Goal: Task Accomplishment & Management: Manage account settings

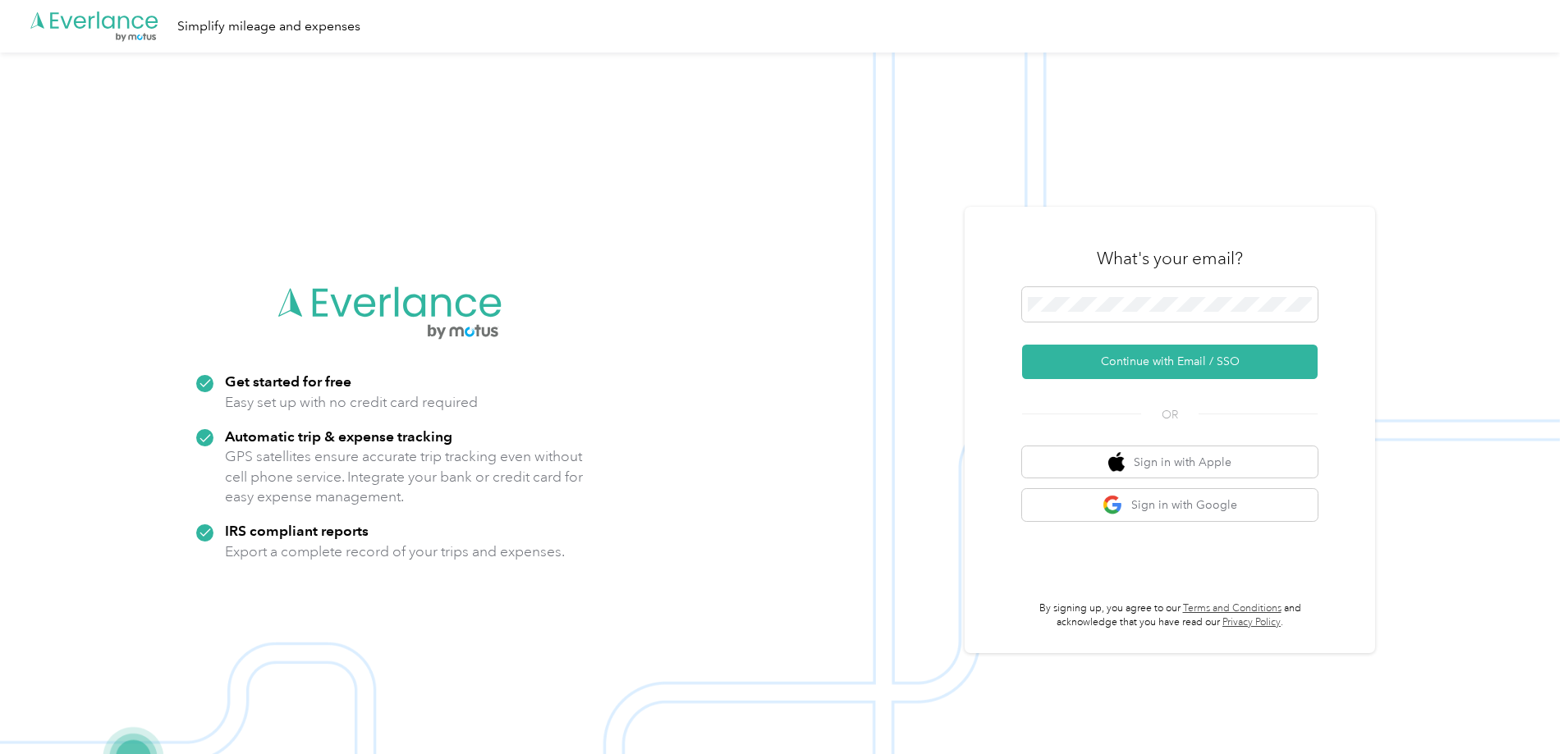
click at [1180, 280] on div "What's your email?" at bounding box center [1170, 258] width 296 height 58
click at [1182, 298] on span at bounding box center [1170, 304] width 296 height 35
click at [1162, 369] on button "Continue with Email / SSO" at bounding box center [1170, 362] width 296 height 35
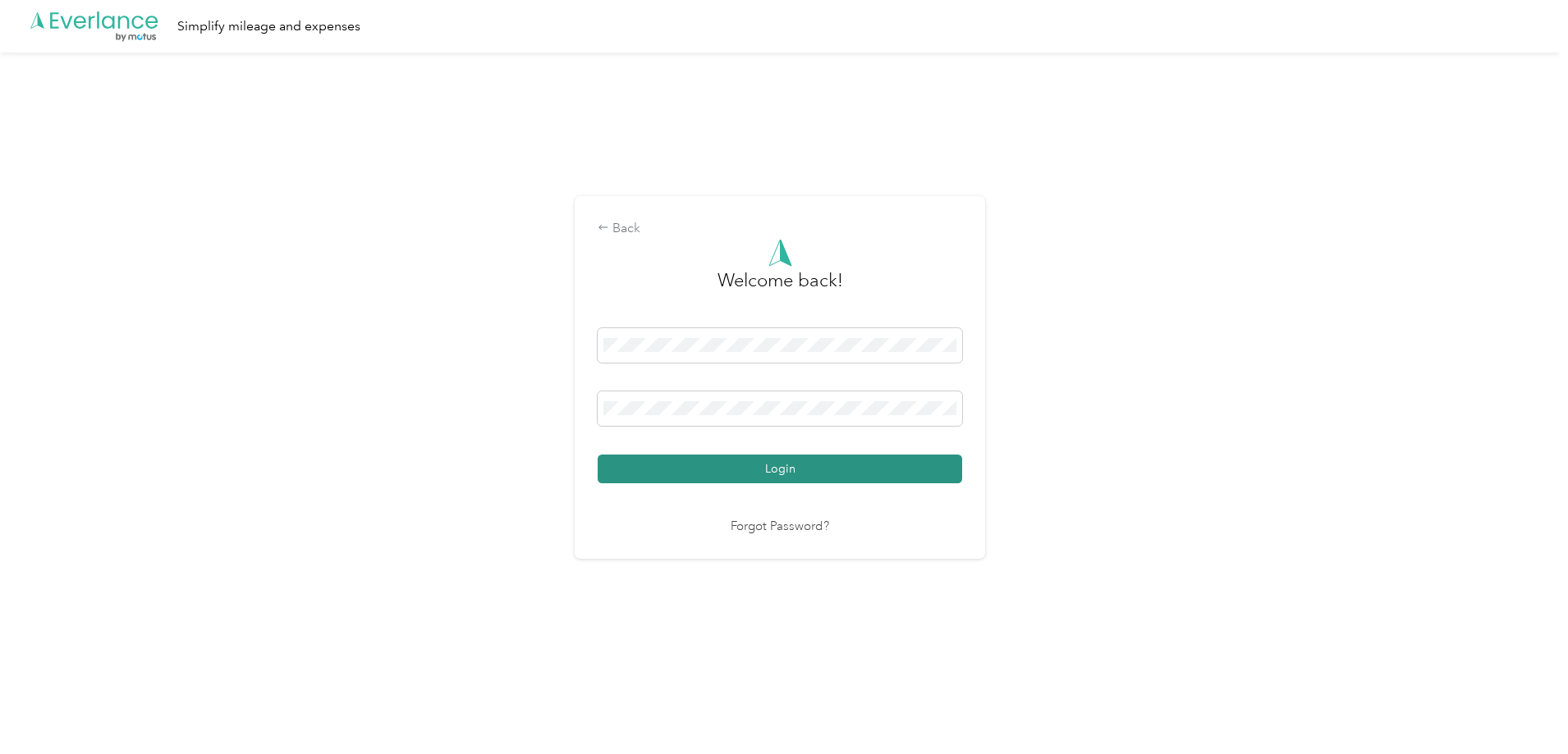
click at [781, 470] on button "Login" at bounding box center [779, 469] width 364 height 29
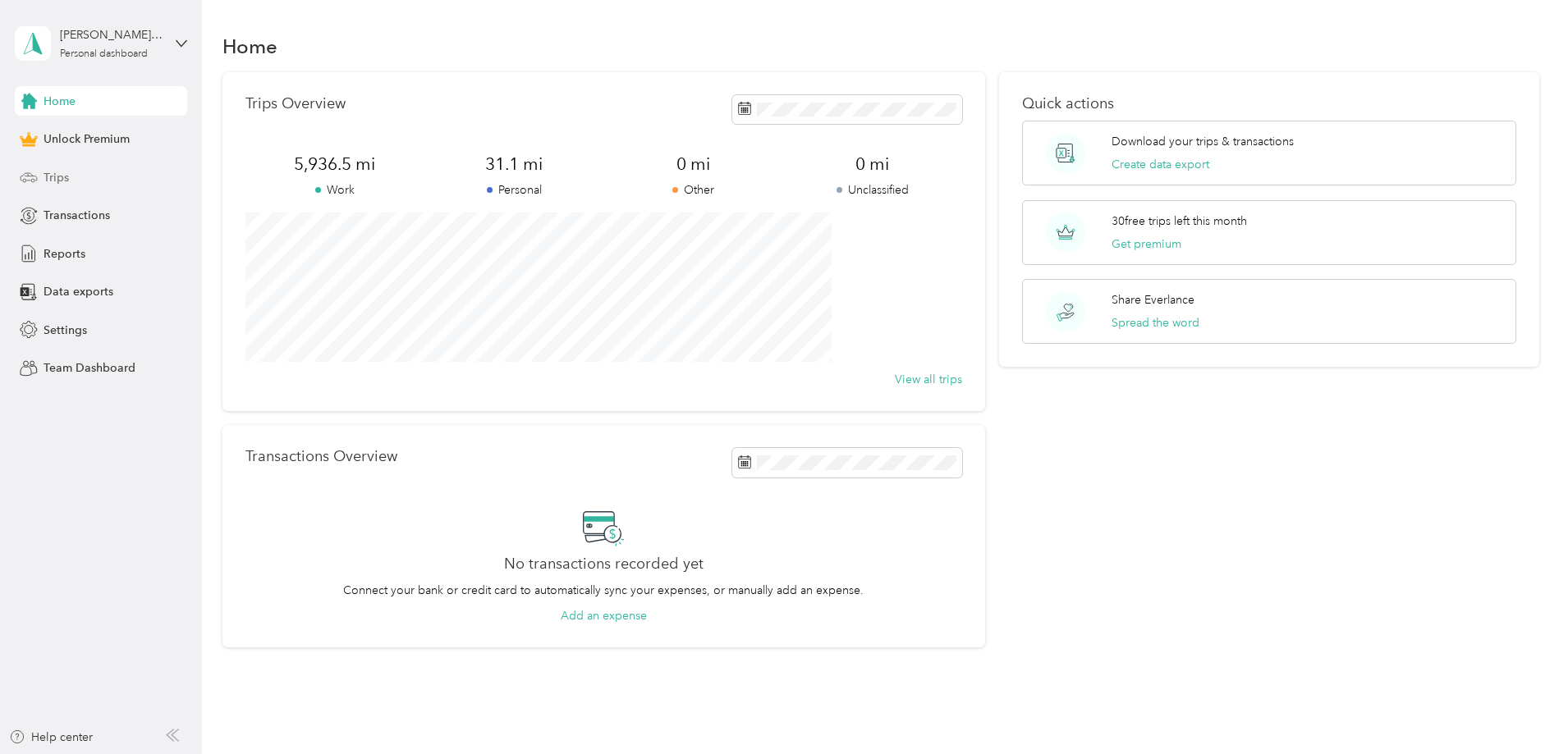
click at [61, 187] on div "Trips" at bounding box center [100, 177] width 172 height 30
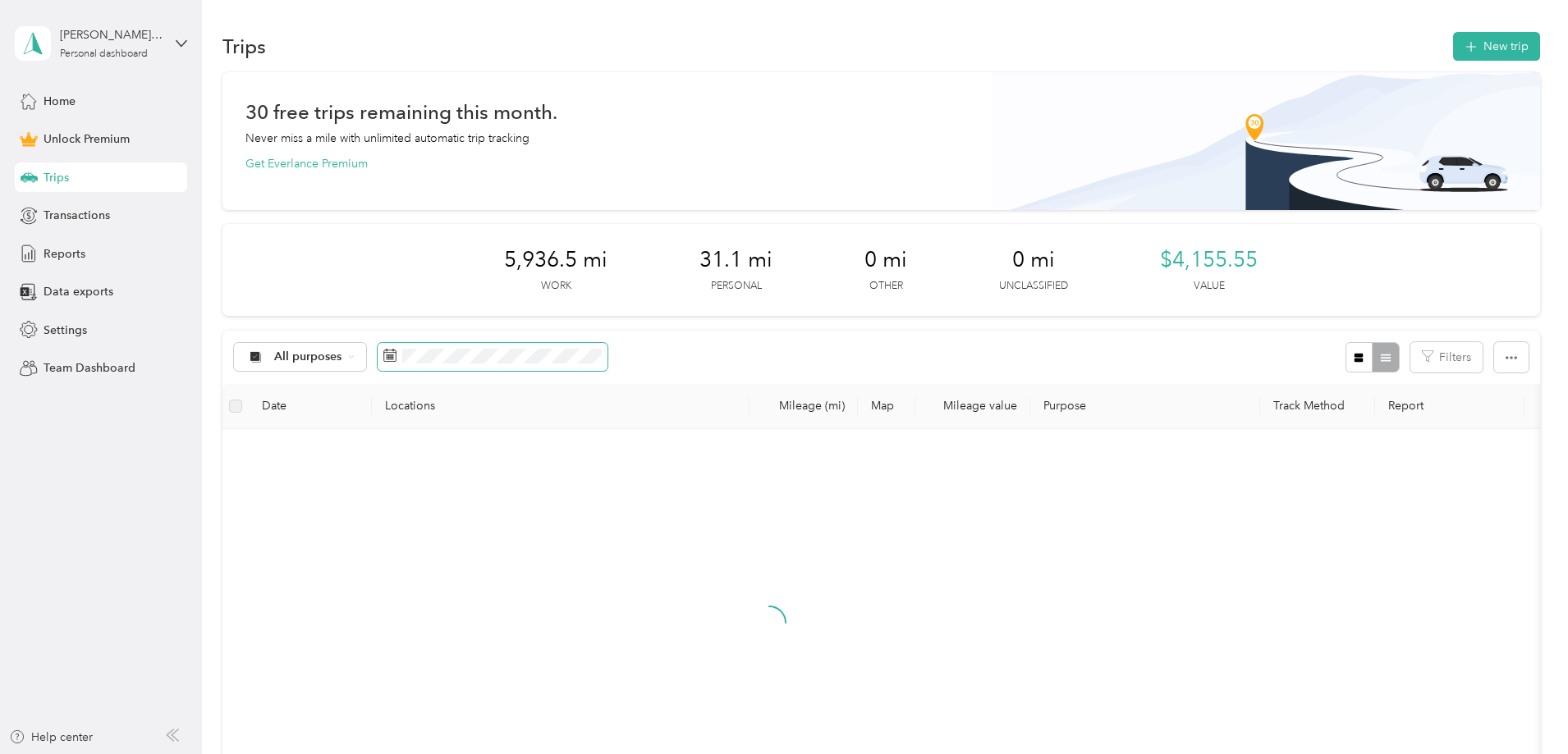
click at [596, 364] on span at bounding box center [492, 356] width 230 height 28
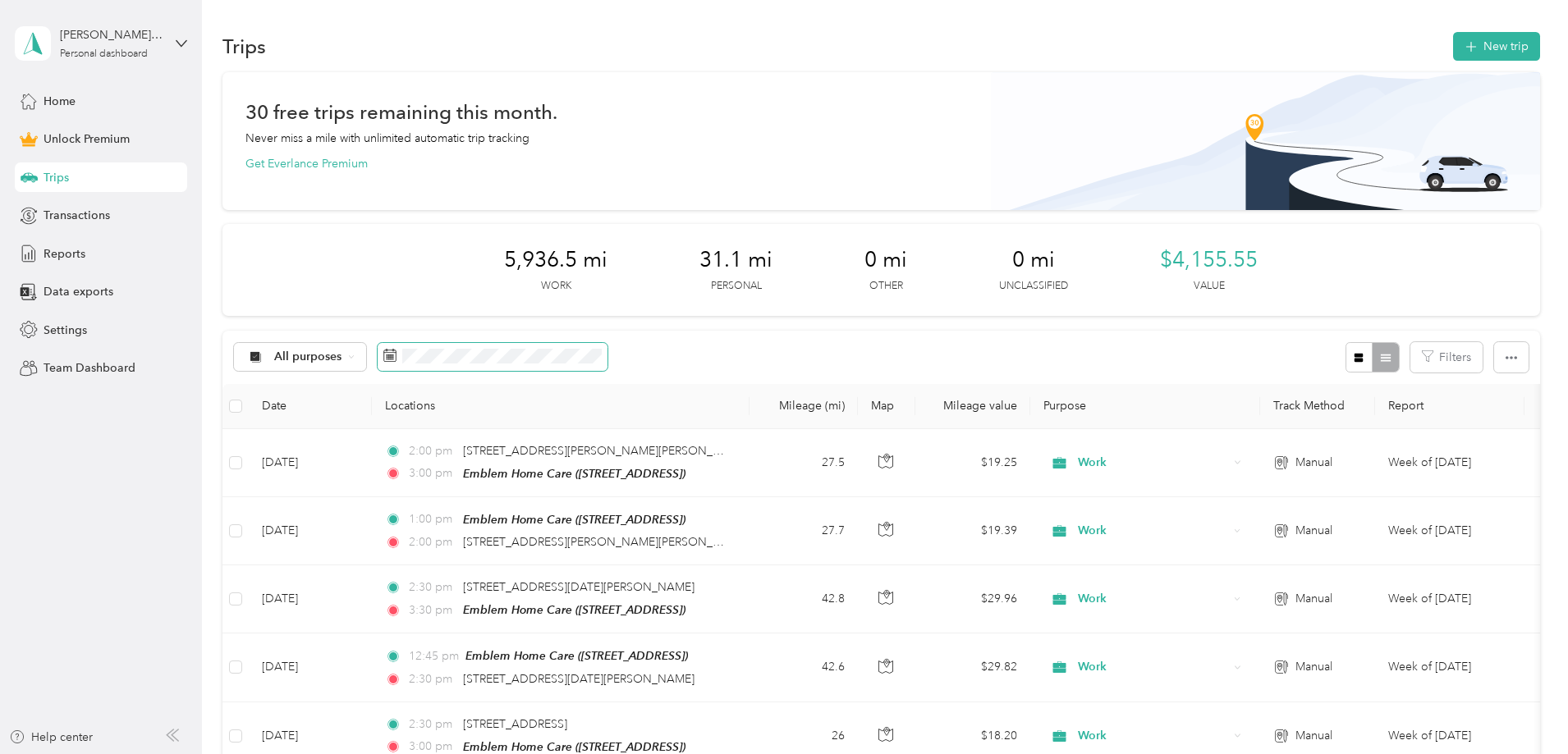
click at [605, 367] on span at bounding box center [492, 356] width 230 height 28
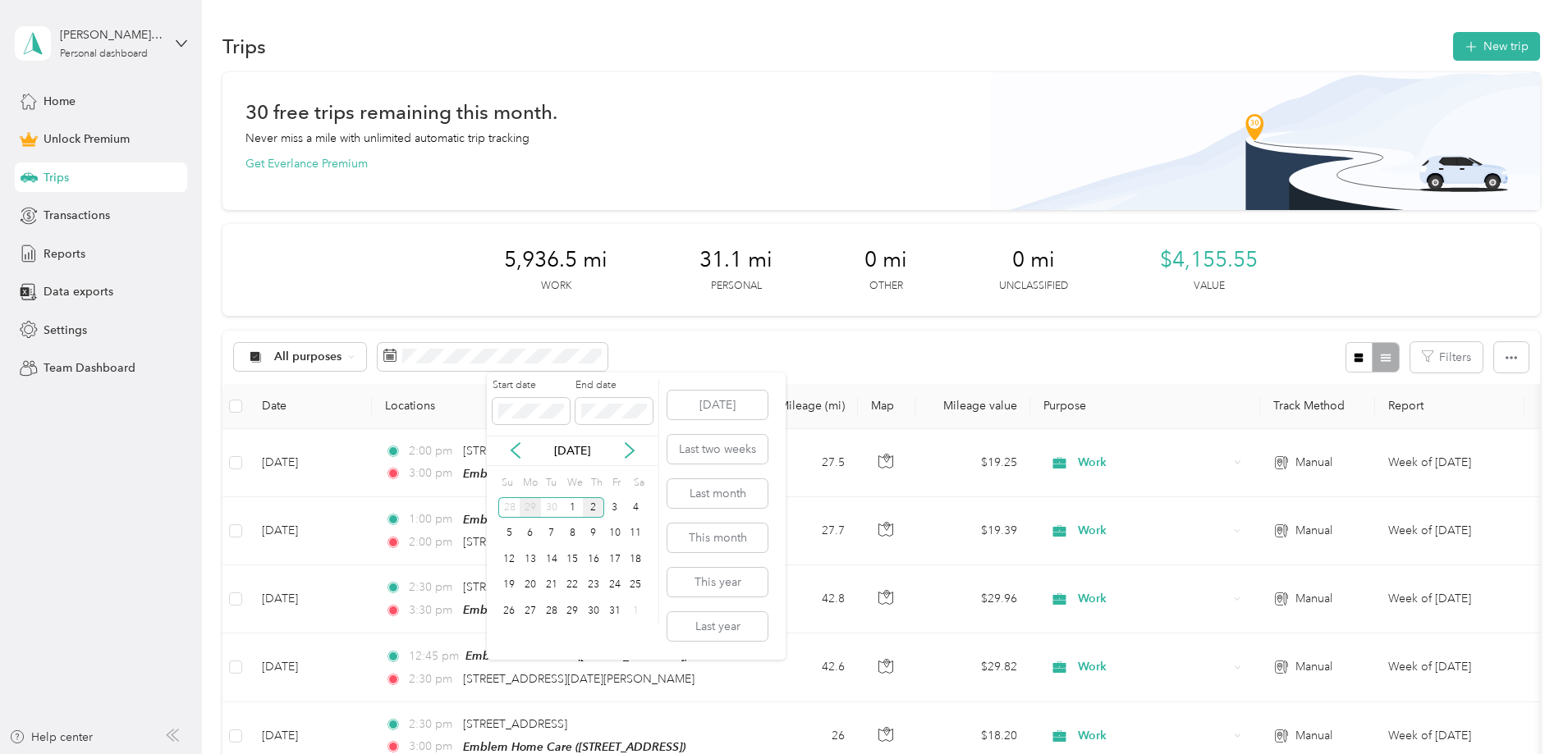
click at [532, 510] on div "29" at bounding box center [530, 507] width 21 height 20
click at [612, 614] on div "3" at bounding box center [615, 610] width 21 height 20
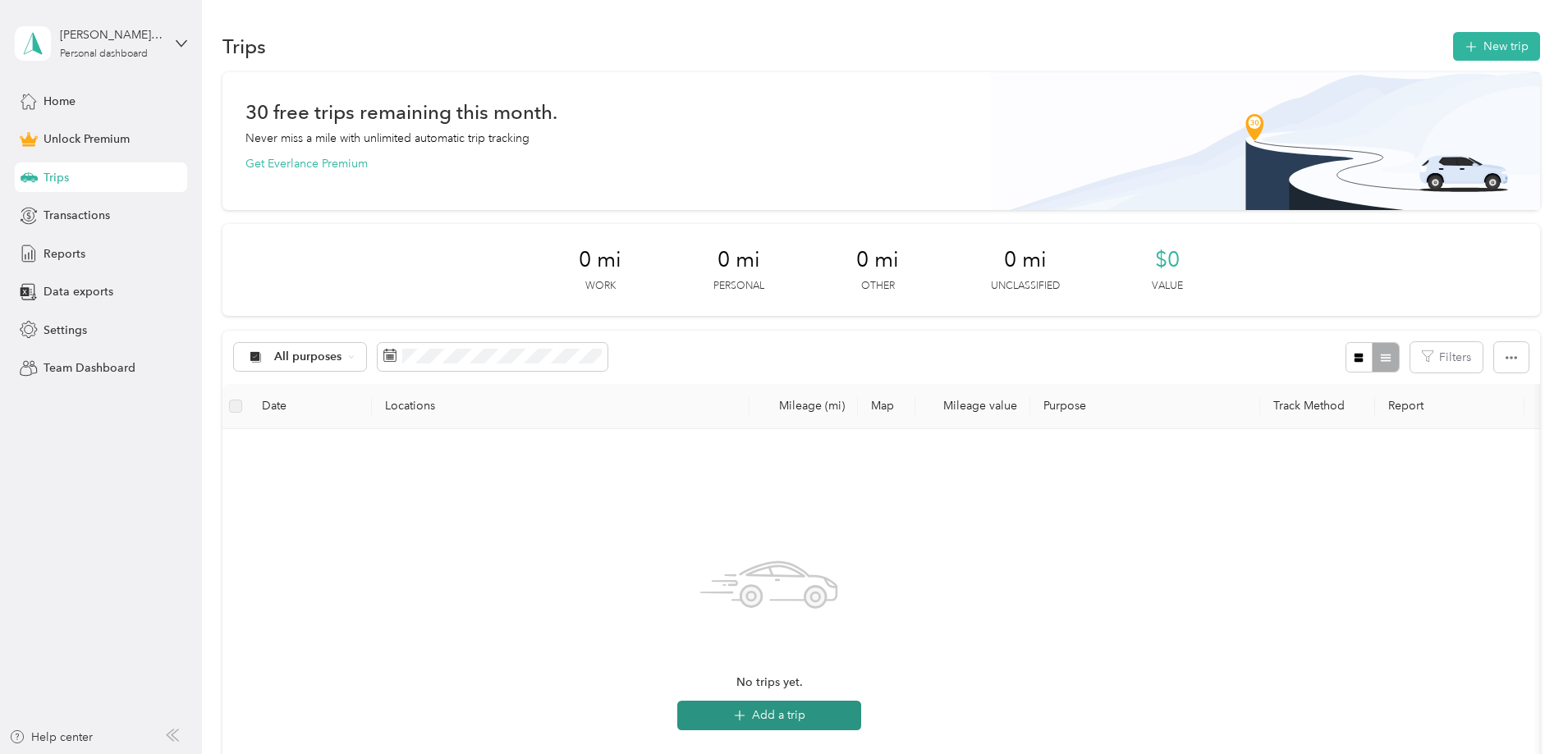
click at [861, 718] on button "Add a trip" at bounding box center [769, 716] width 184 height 30
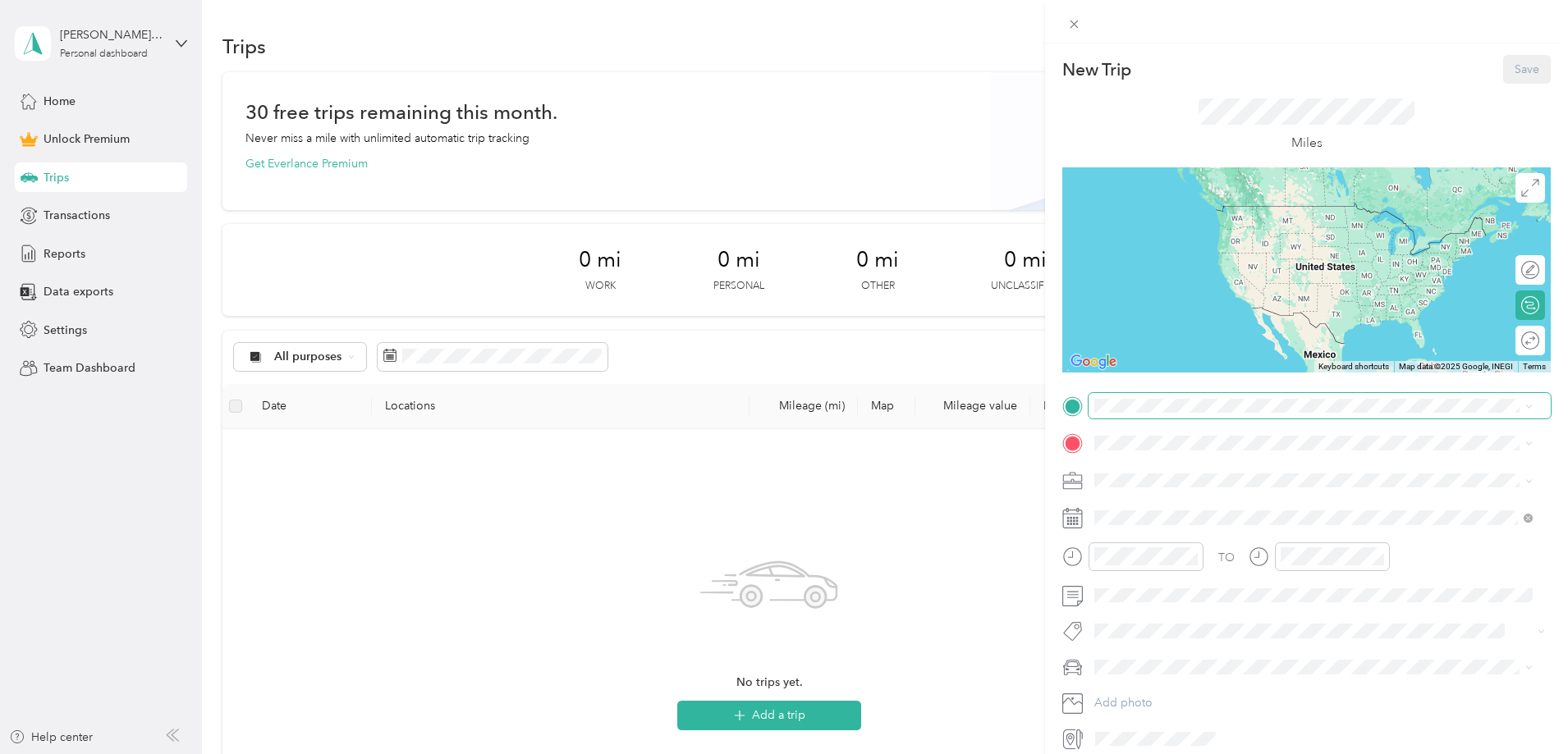
click at [1165, 410] on span at bounding box center [1319, 405] width 462 height 26
click at [1156, 491] on span "4801 S Lakeshore Dr, Tempe, AZ, United States , 85282, Tempe, AZ, United States" at bounding box center [1178, 486] width 105 height 14
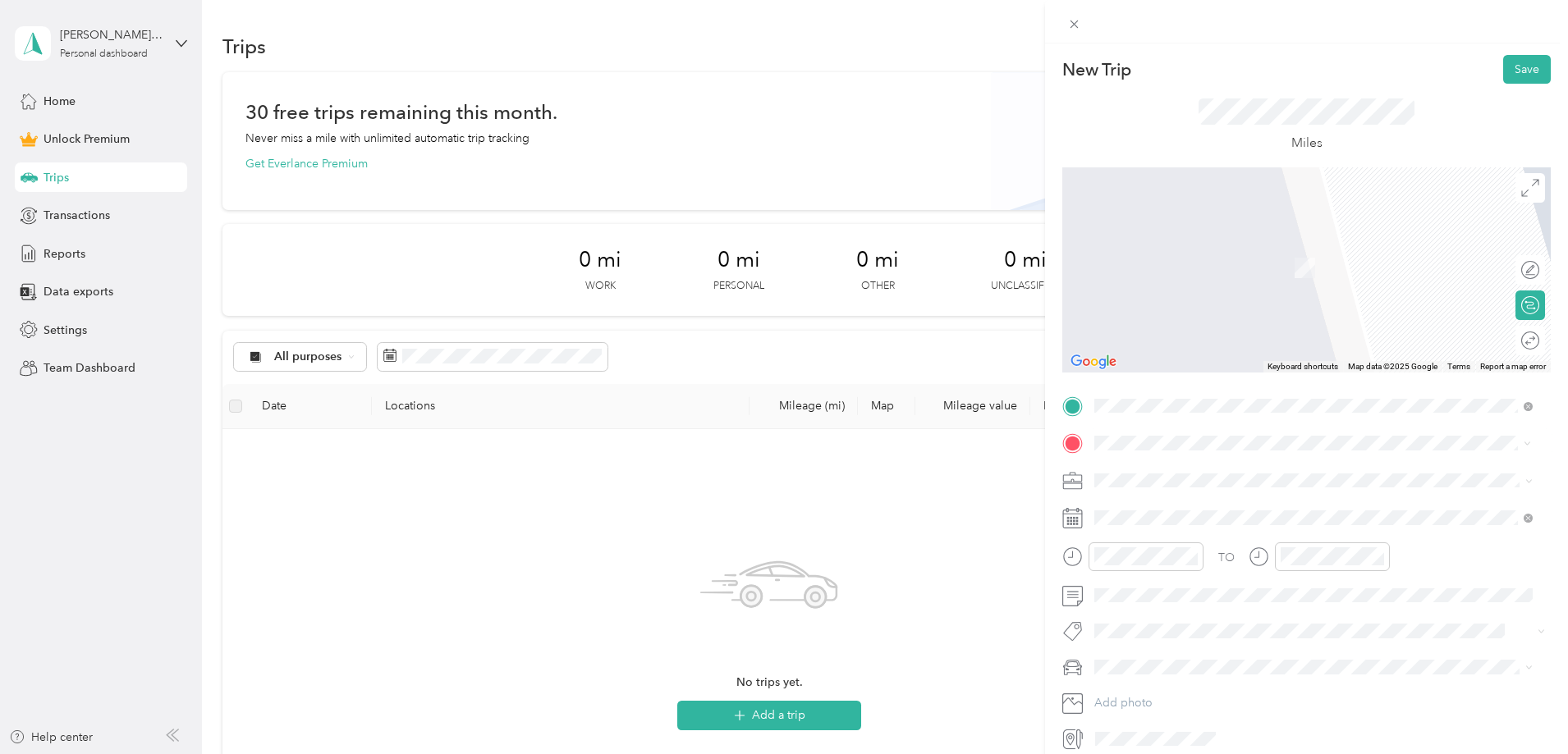
click at [1181, 509] on span "6253 North 69th Avenue Glendale, Arizona 85303, United States" at bounding box center [1208, 500] width 164 height 14
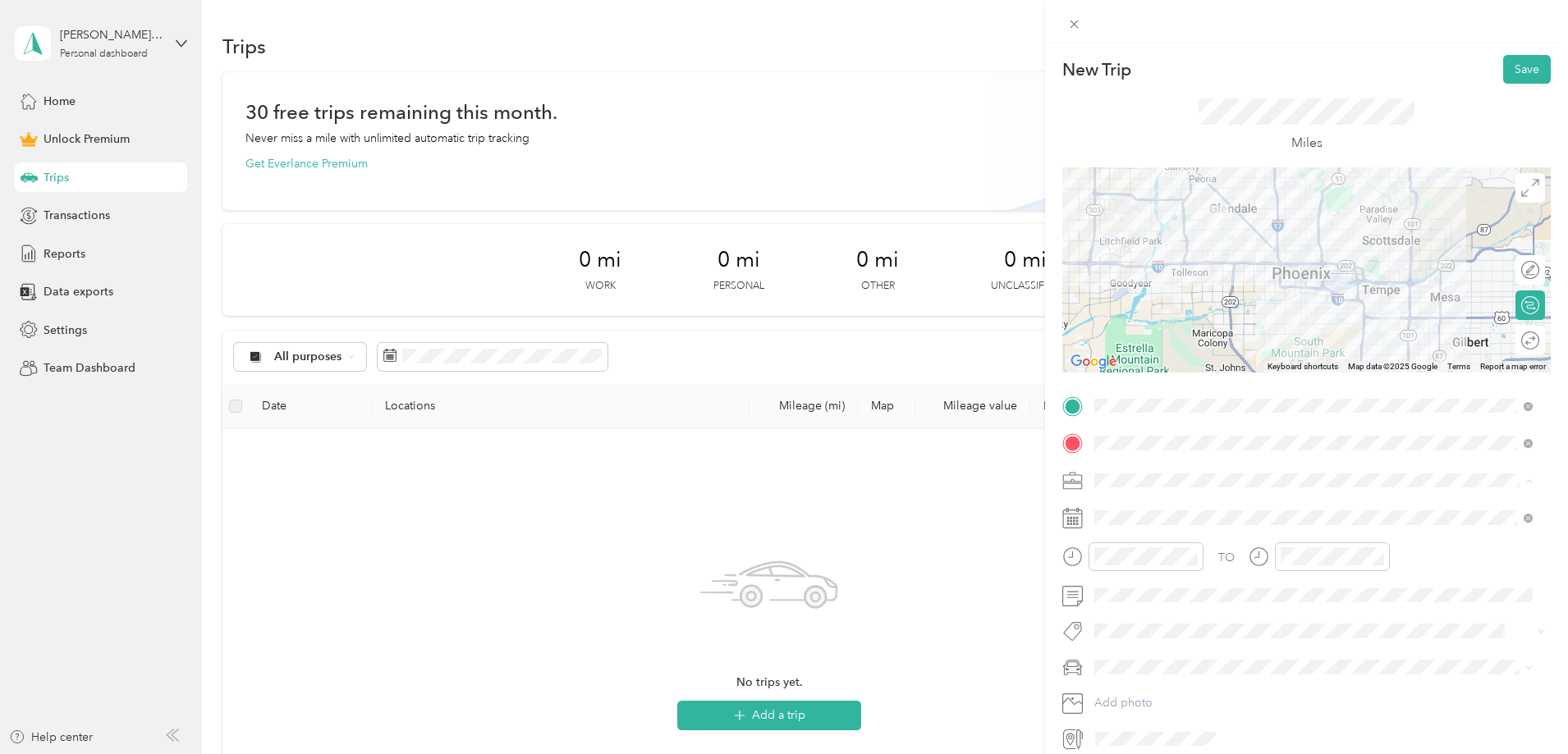
click at [1113, 510] on span "Work" at bounding box center [1114, 509] width 28 height 14
click at [1254, 559] on div at bounding box center [1319, 557] width 141 height 29
click at [1340, 338] on div "00" at bounding box center [1344, 337] width 39 height 23
click at [1398, 362] on div "PM" at bounding box center [1390, 360] width 39 height 23
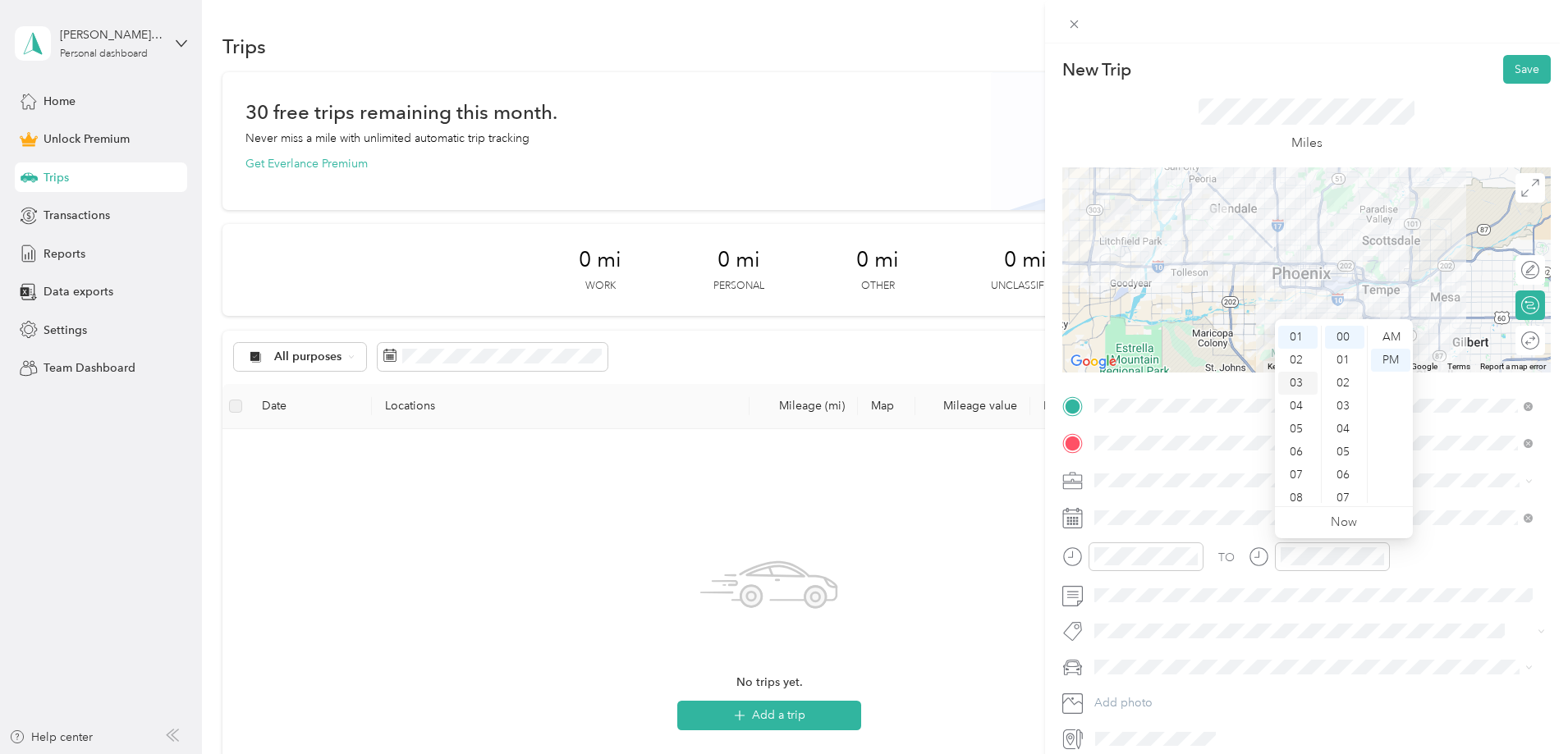
click at [1289, 362] on div "02" at bounding box center [1297, 360] width 39 height 23
click at [1346, 333] on div "00" at bounding box center [1344, 337] width 39 height 23
click at [1397, 359] on div "PM" at bounding box center [1390, 360] width 39 height 23
click at [1160, 656] on span at bounding box center [1319, 667] width 462 height 26
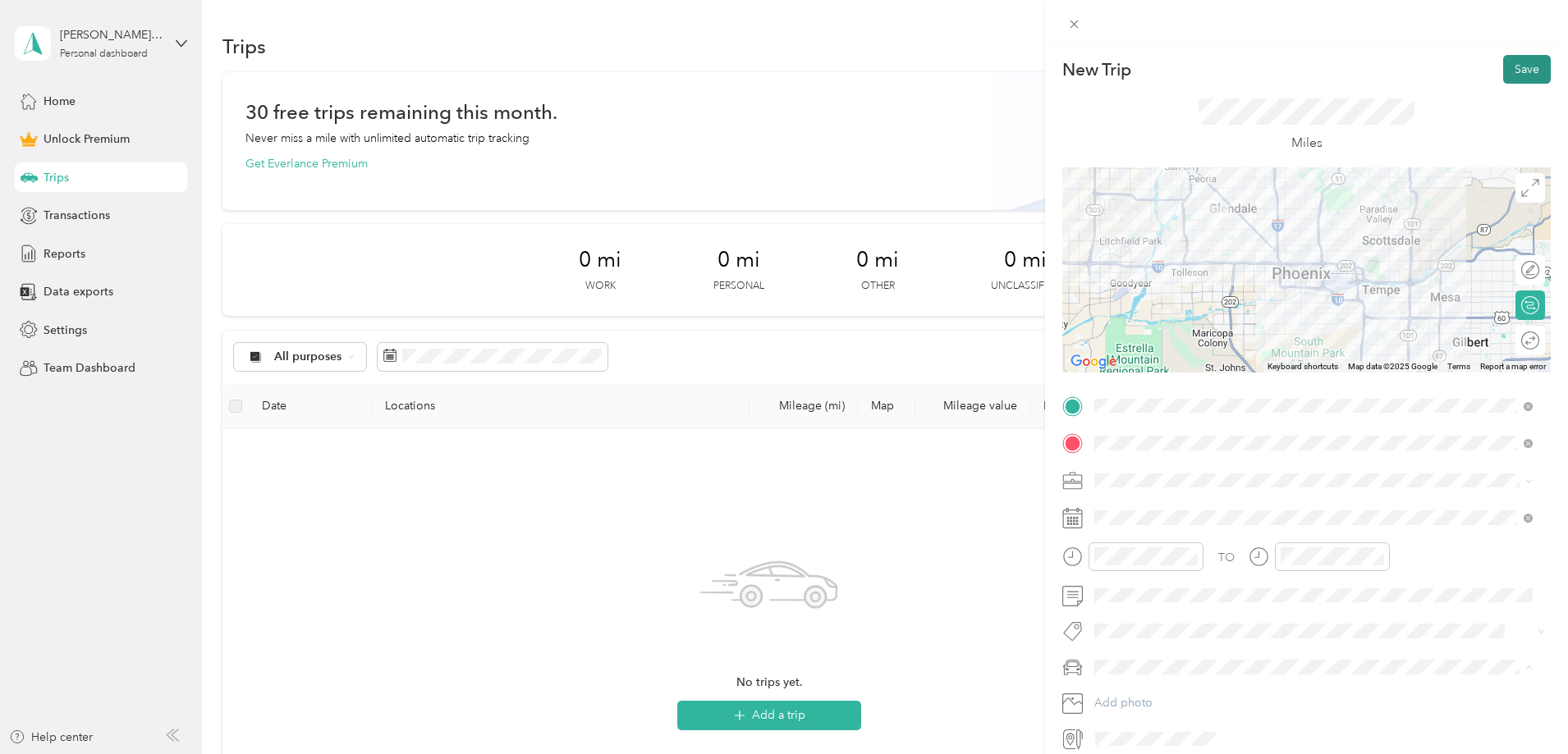
click at [1517, 70] on button "Save" at bounding box center [1528, 69] width 48 height 29
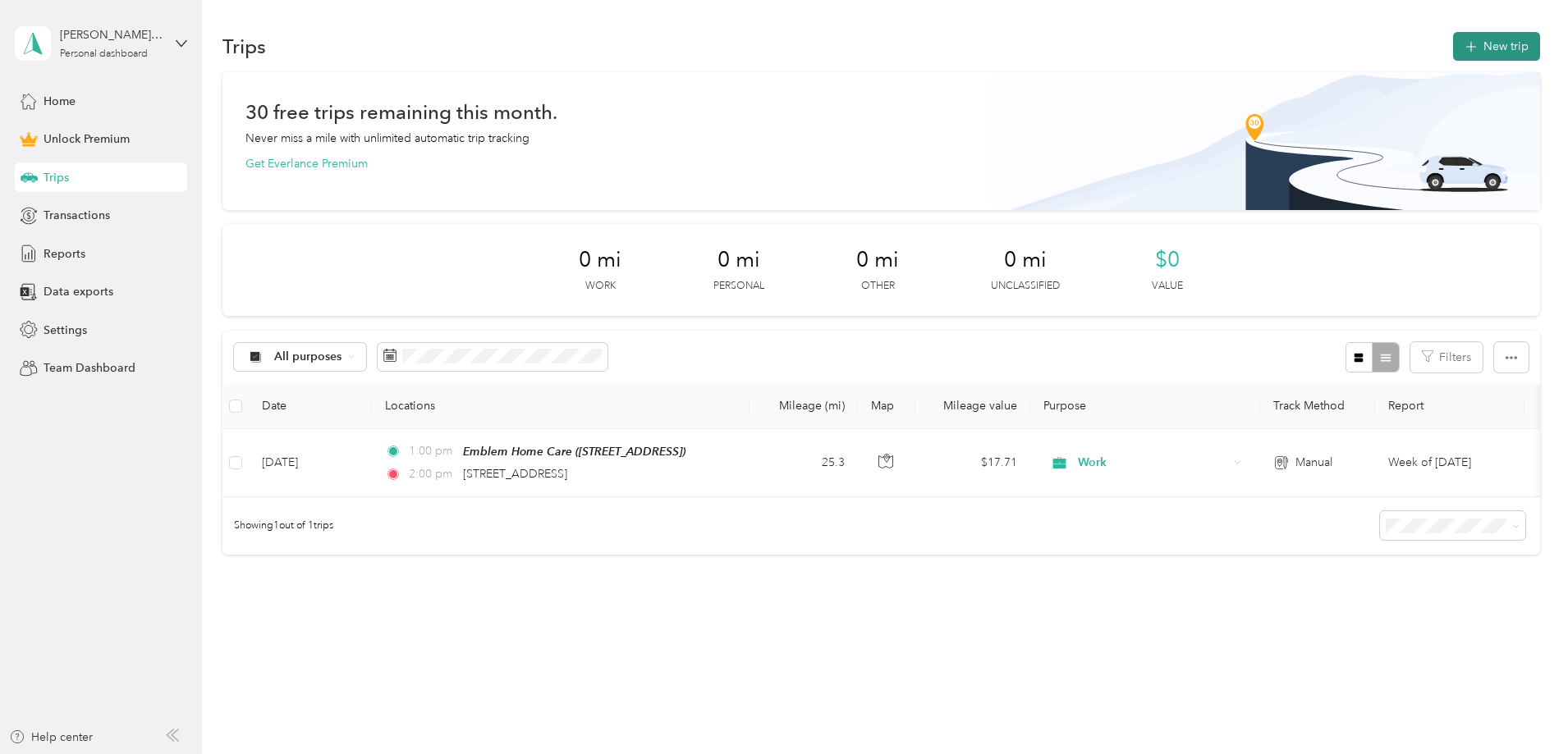
click at [1453, 58] on button "New trip" at bounding box center [1496, 46] width 87 height 29
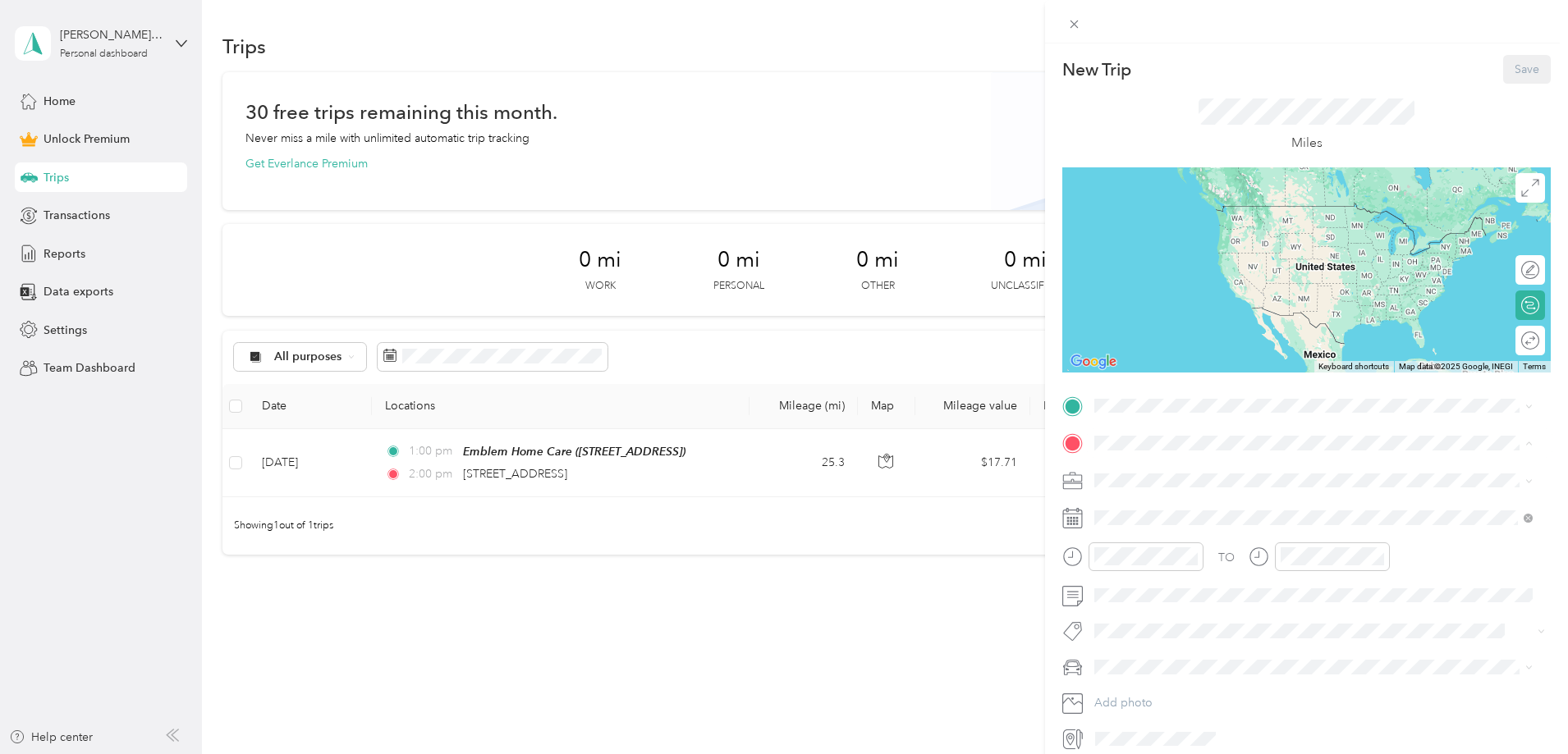
click at [1160, 525] on span "4801 S Lakeshore Dr, Tempe, AZ, United States , 85282, Tempe, AZ, United States" at bounding box center [1178, 526] width 105 height 14
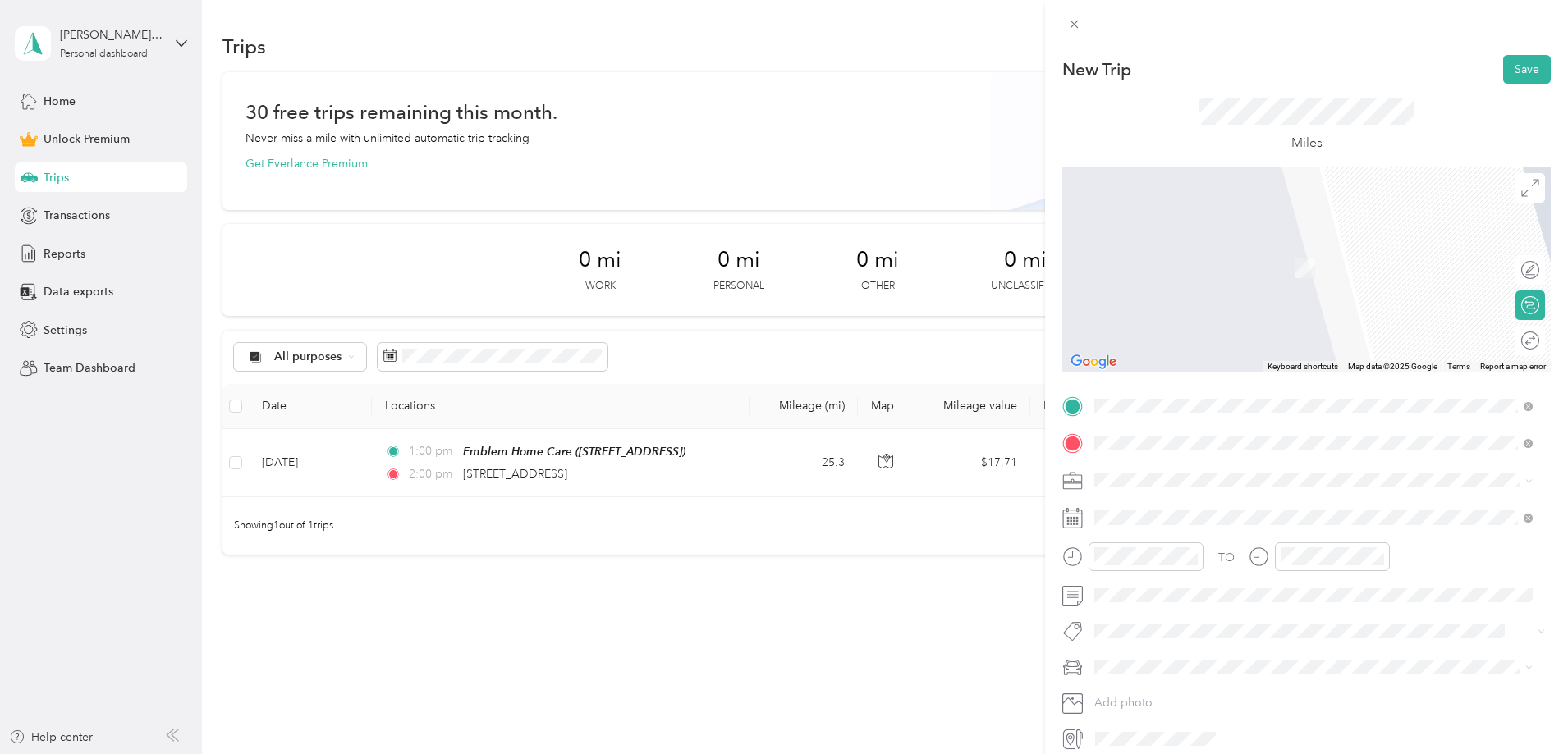
click at [1199, 473] on span "6253 North 69th Avenue Glendale, Arizona 85303, United States" at bounding box center [1208, 465] width 164 height 14
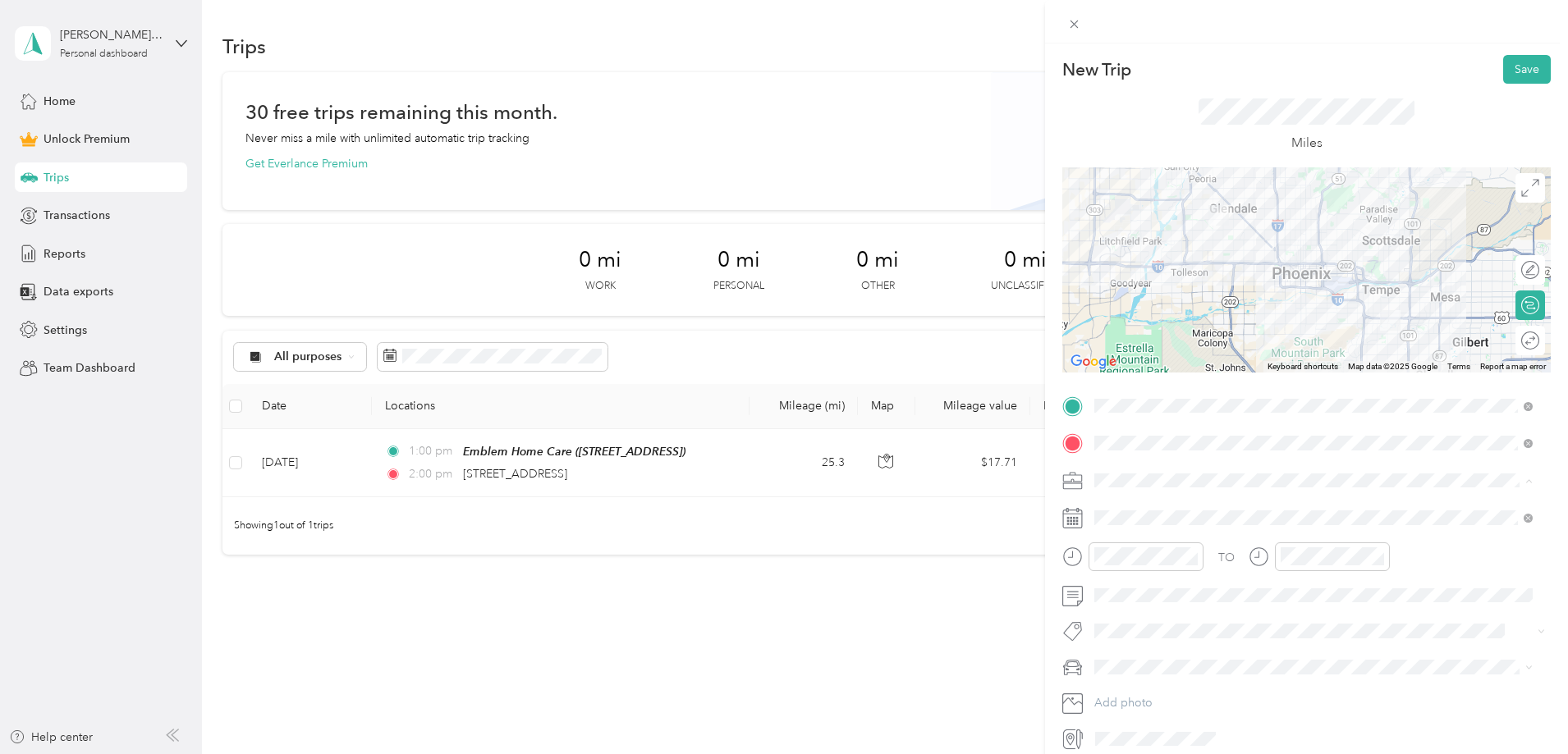
click at [1114, 511] on span "Work" at bounding box center [1114, 509] width 28 height 14
click at [1108, 356] on div "02" at bounding box center [1111, 360] width 39 height 23
click at [1154, 427] on div "30" at bounding box center [1158, 429] width 39 height 23
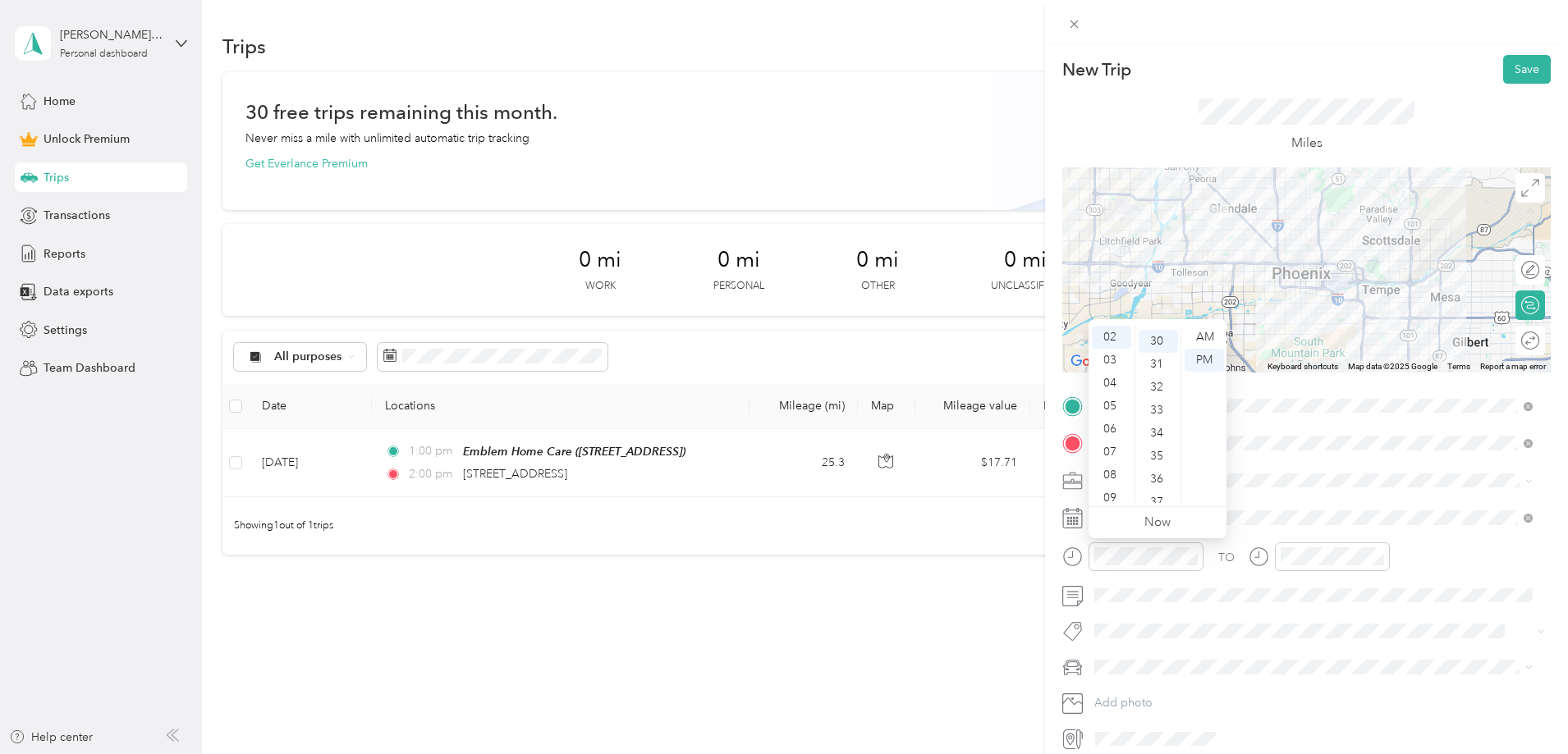
scroll to position [690, 0]
drag, startPoint x: 1205, startPoint y: 356, endPoint x: 1216, endPoint y: 368, distance: 16.3
click at [1205, 357] on div "PM" at bounding box center [1204, 360] width 39 height 23
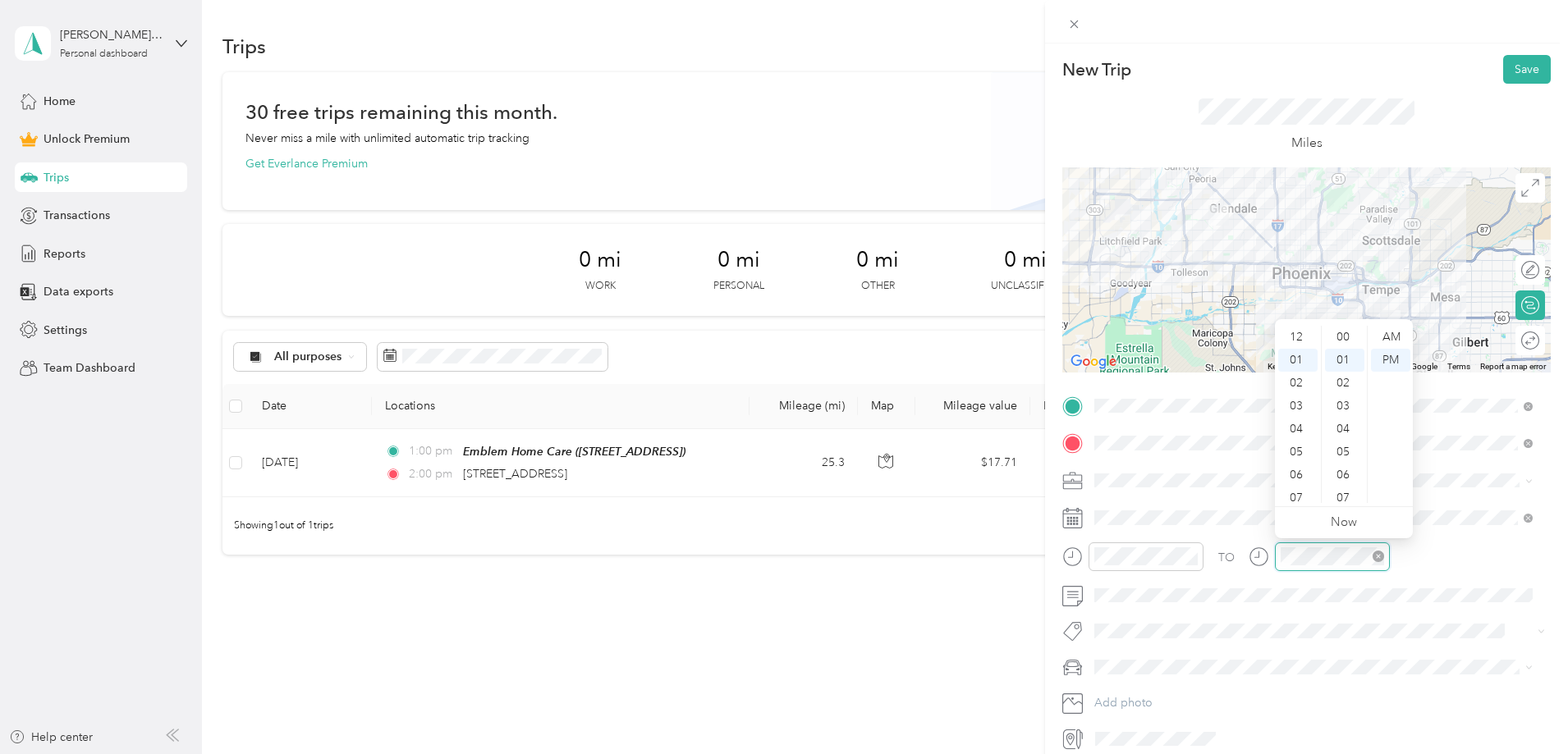
scroll to position [23, 0]
click at [1296, 383] on div "03" at bounding box center [1297, 383] width 39 height 23
drag, startPoint x: 1342, startPoint y: 432, endPoint x: 1331, endPoint y: 437, distance: 12.1
click at [1341, 432] on div "30" at bounding box center [1344, 429] width 39 height 23
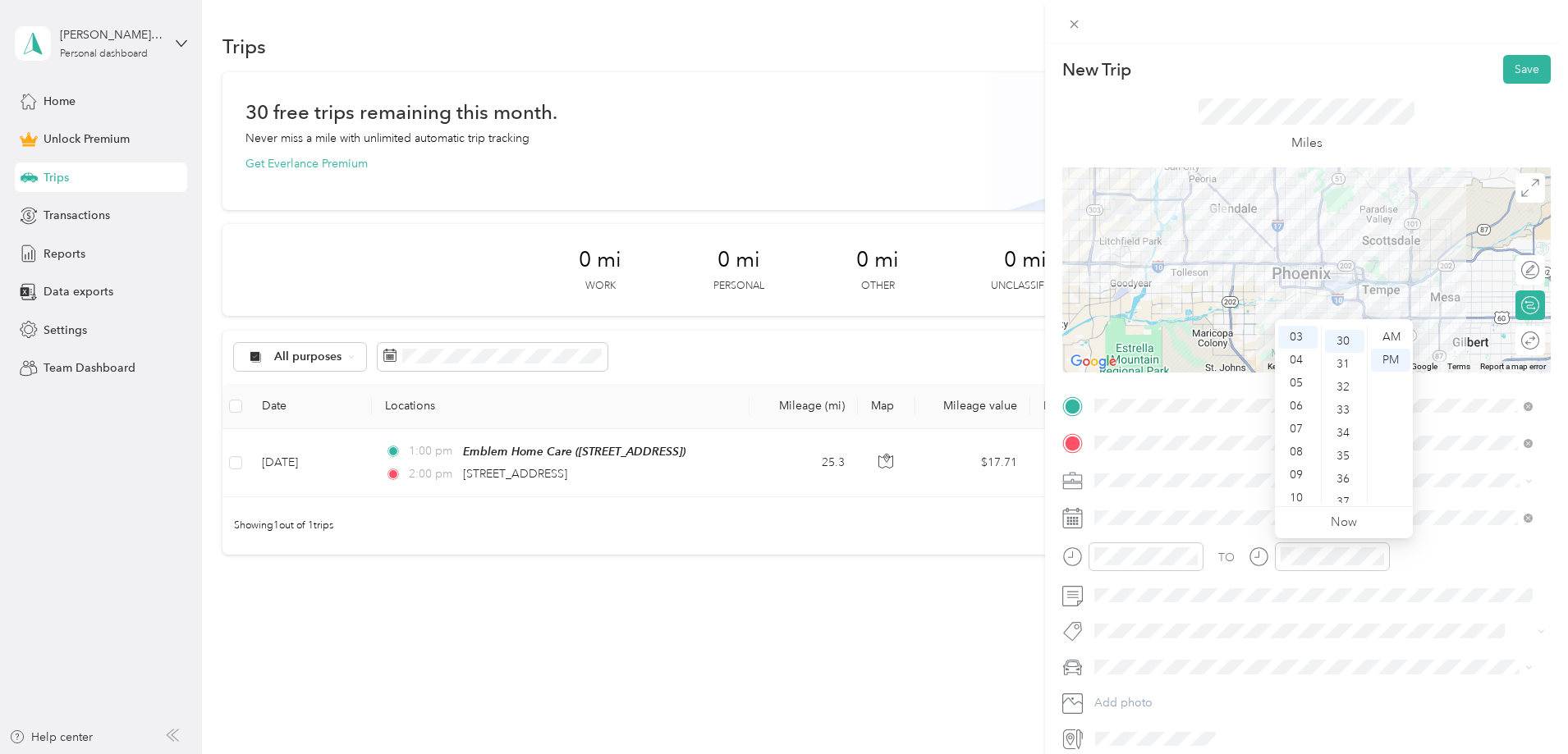
scroll to position [690, 0]
click at [1521, 65] on button "Save" at bounding box center [1528, 69] width 48 height 29
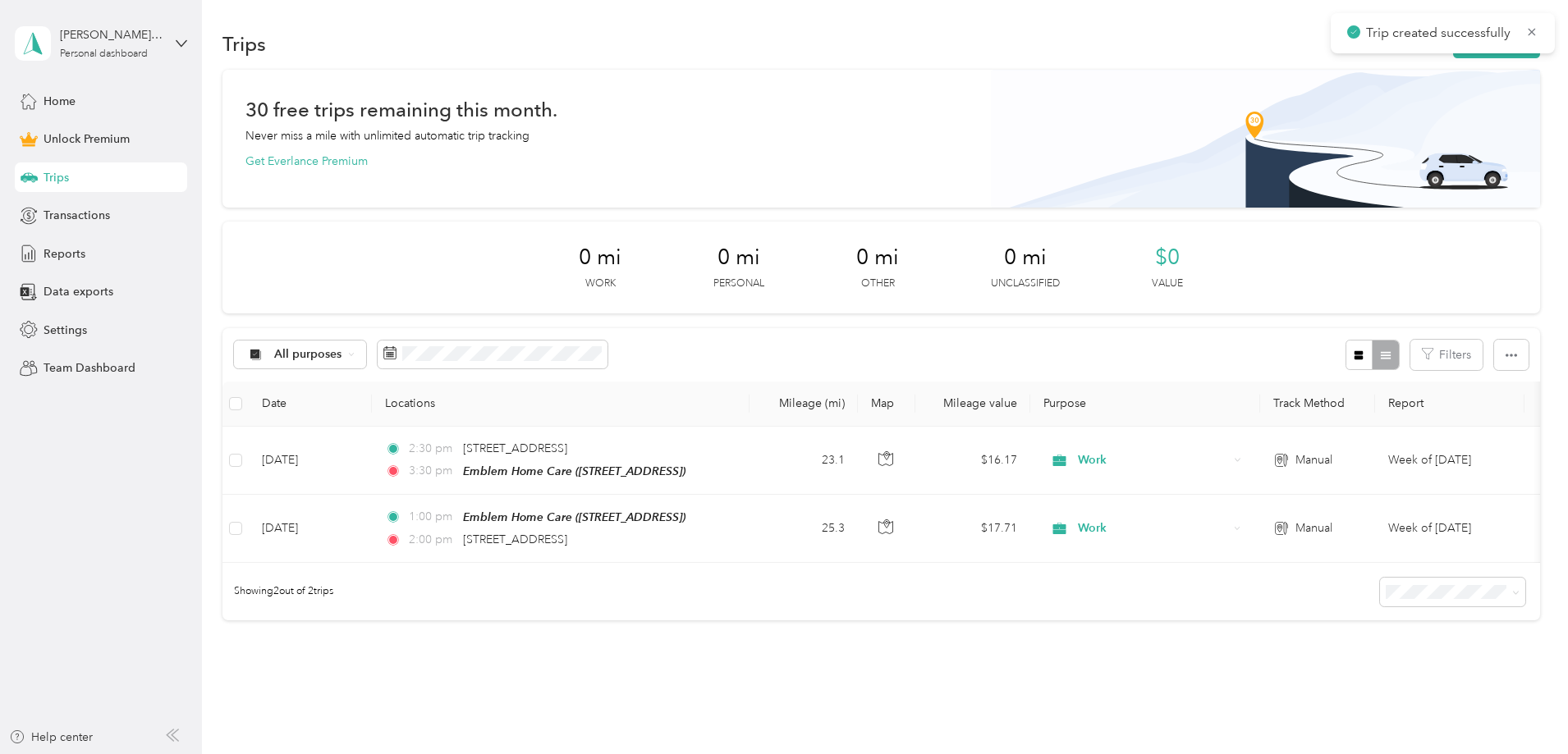
scroll to position [0, 0]
